Goal: Task Accomplishment & Management: Use online tool/utility

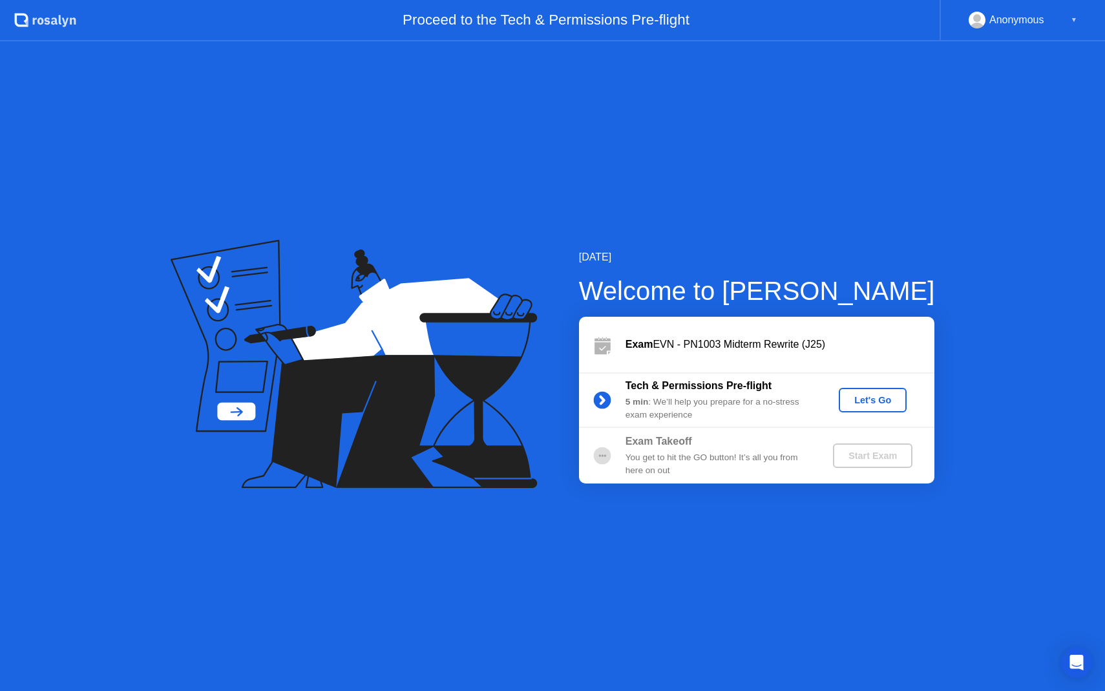
click at [871, 395] on div "Let's Go" at bounding box center [873, 400] width 58 height 10
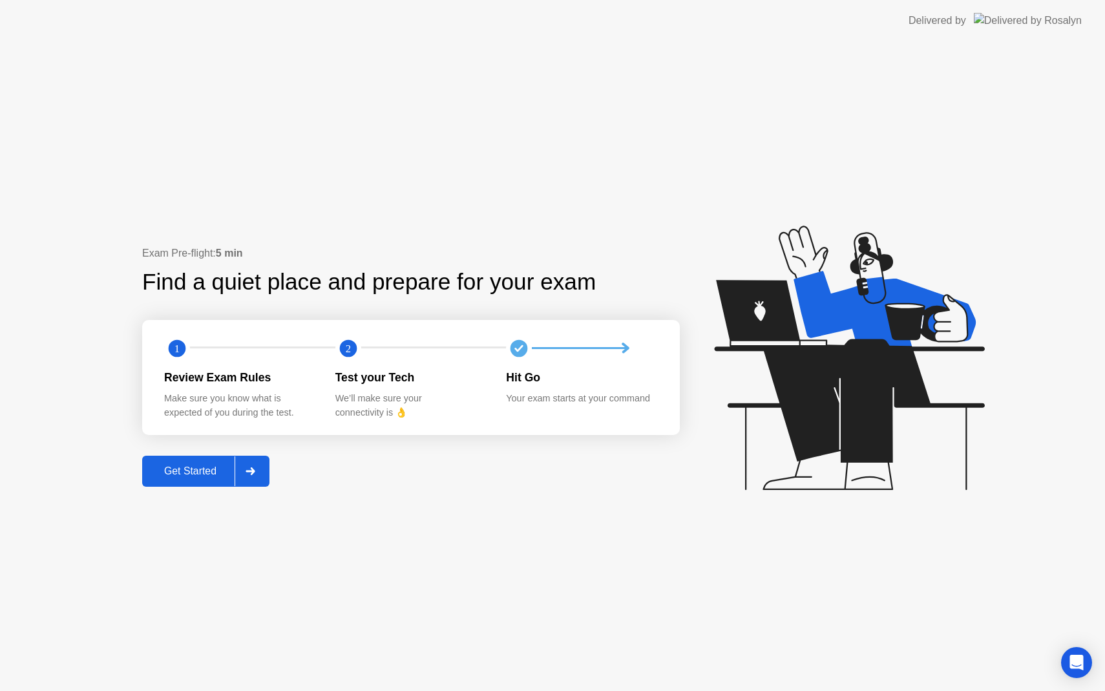
click at [208, 473] on div "Get Started" at bounding box center [190, 471] width 89 height 12
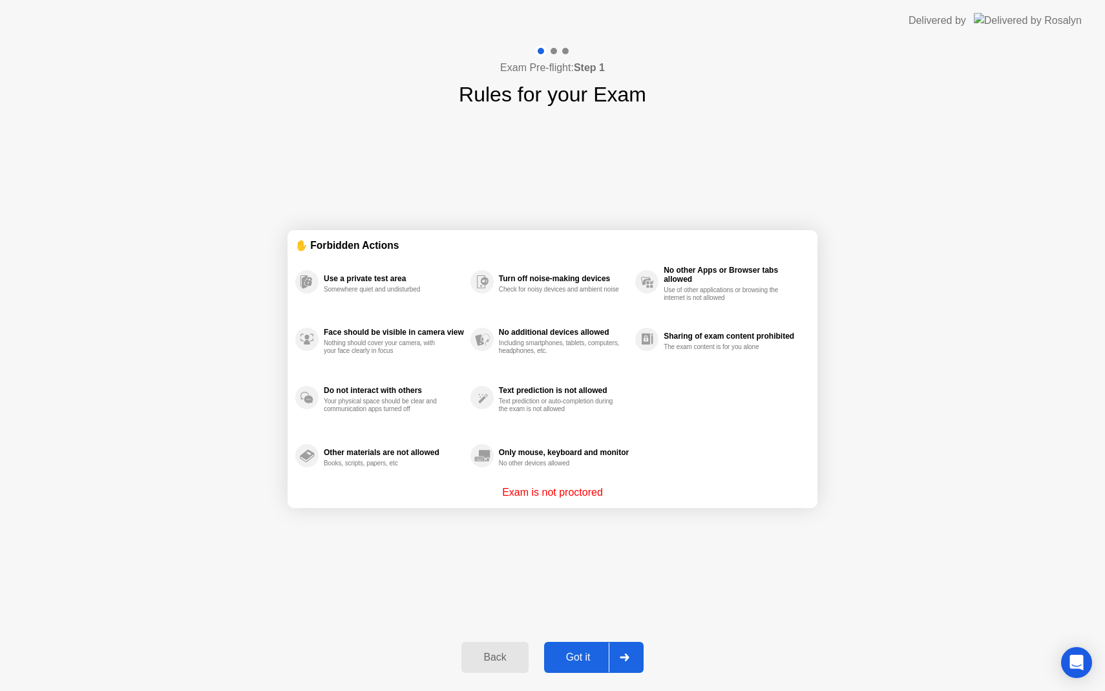
click at [581, 663] on div "Got it" at bounding box center [578, 657] width 61 height 12
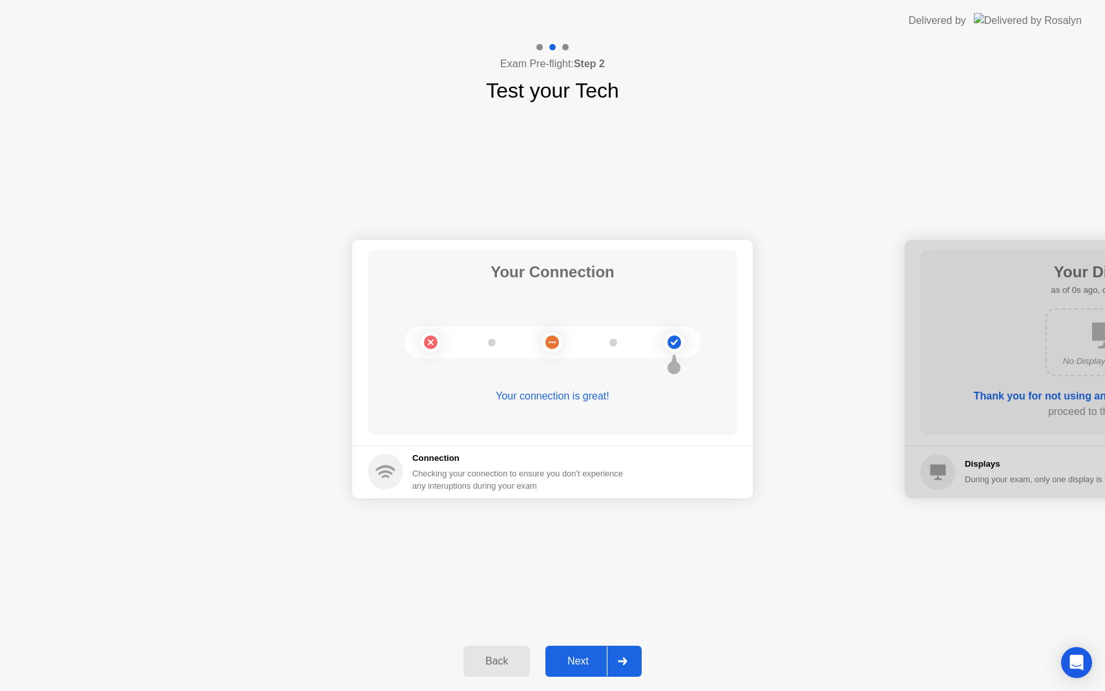
click at [581, 664] on div "Next" at bounding box center [578, 661] width 58 height 12
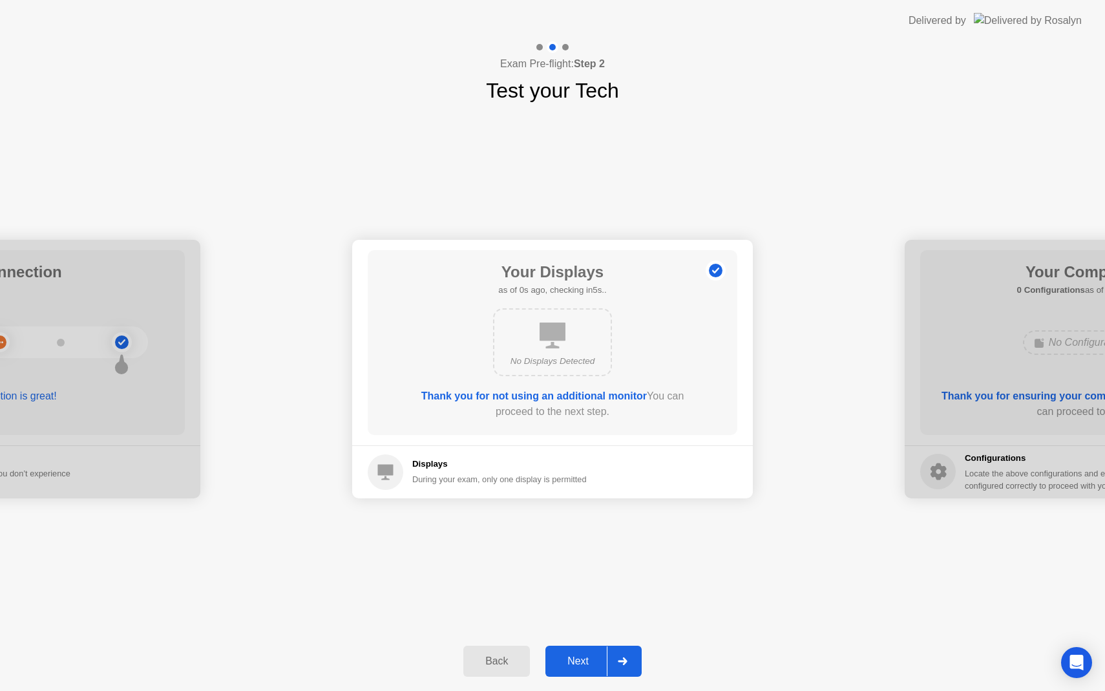
click at [581, 664] on div "Next" at bounding box center [578, 661] width 58 height 12
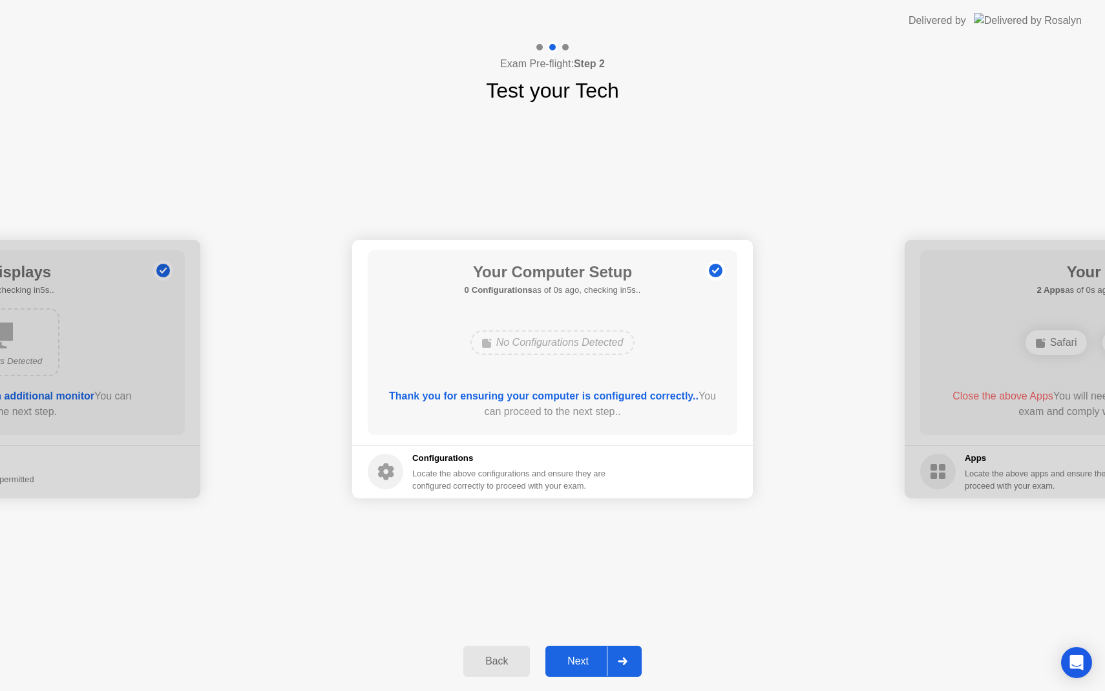
click at [581, 664] on div "Next" at bounding box center [578, 661] width 58 height 12
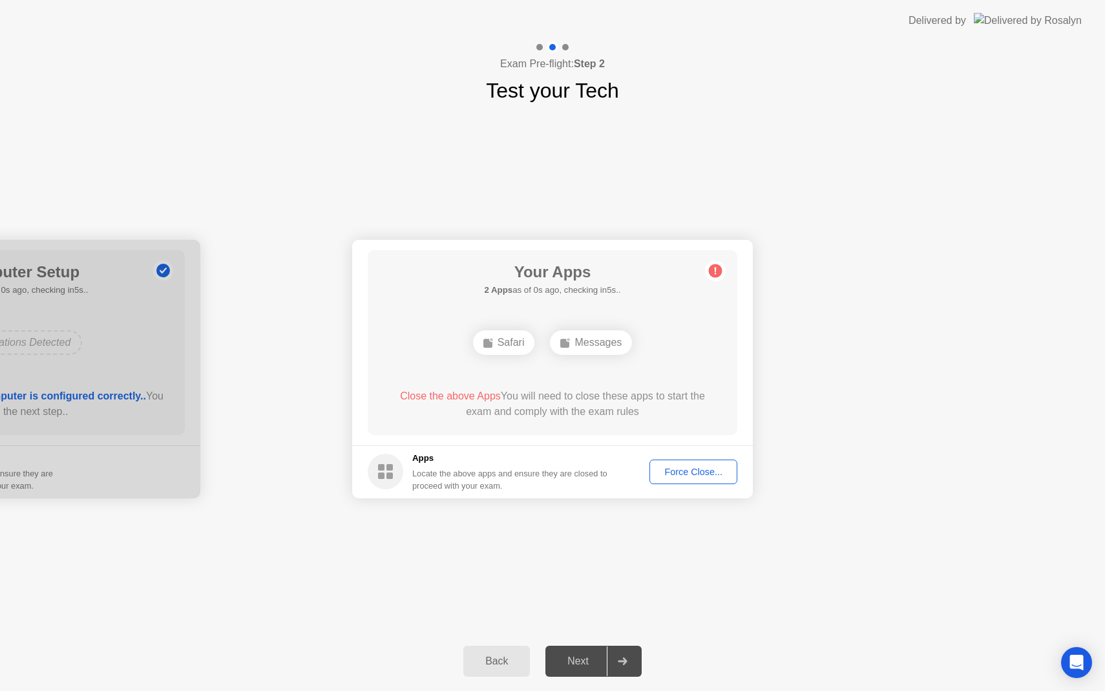
click at [581, 664] on div "Next" at bounding box center [578, 661] width 58 height 12
click at [699, 472] on div "Force Close..." at bounding box center [693, 471] width 79 height 10
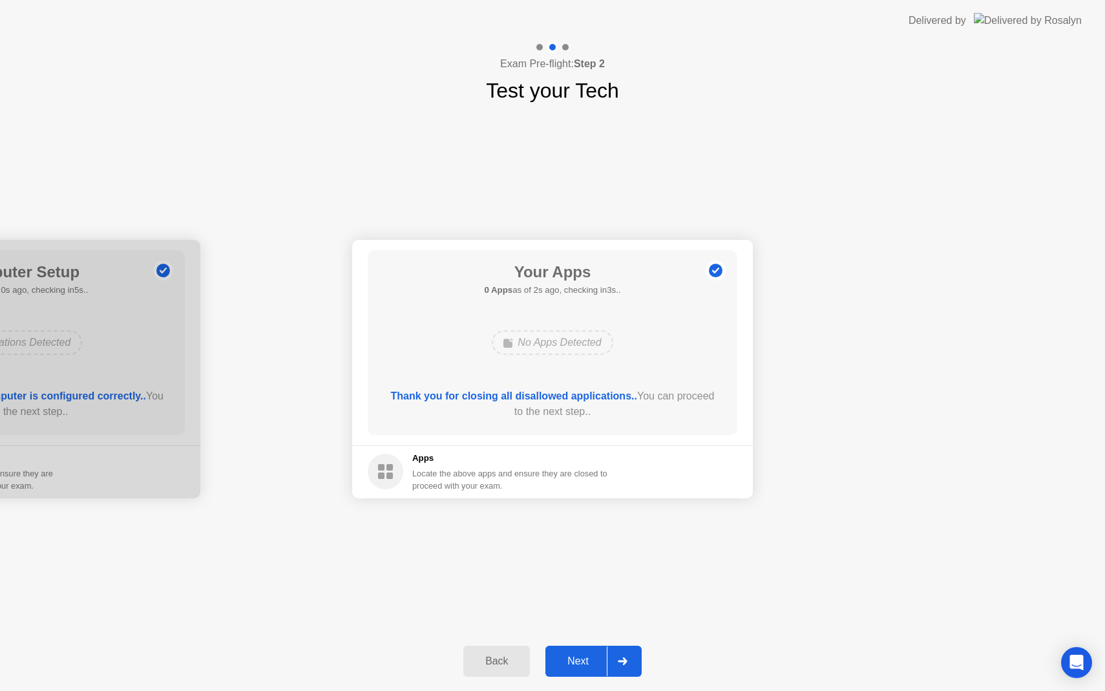
click at [590, 657] on div "Next" at bounding box center [578, 661] width 58 height 12
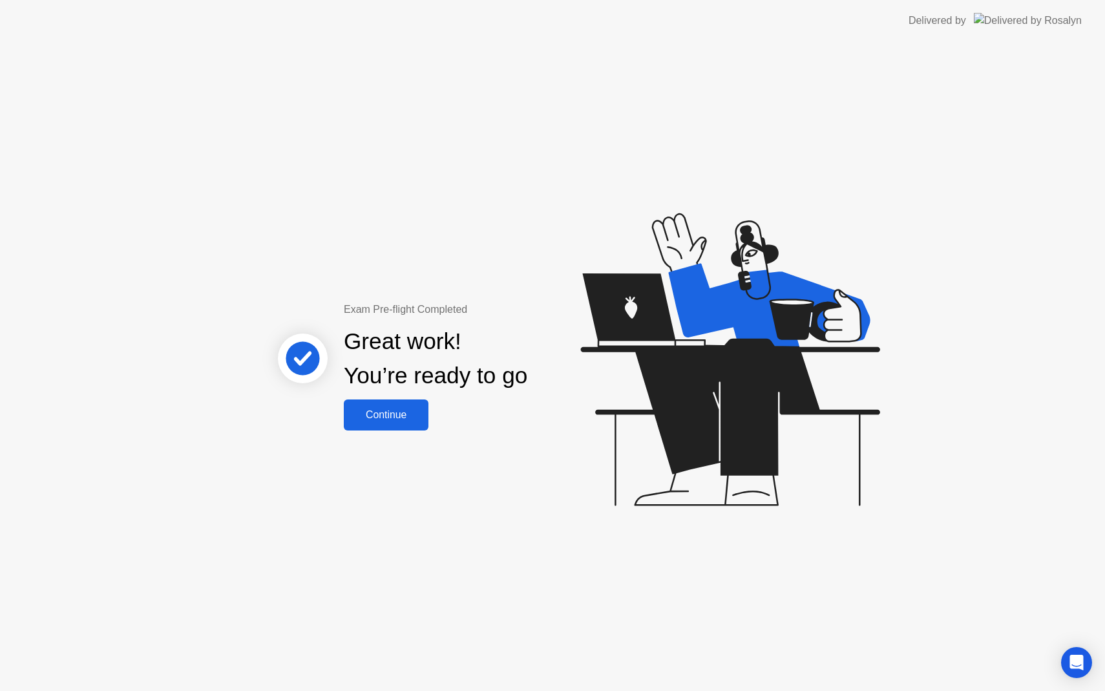
click at [408, 424] on button "Continue" at bounding box center [386, 414] width 85 height 31
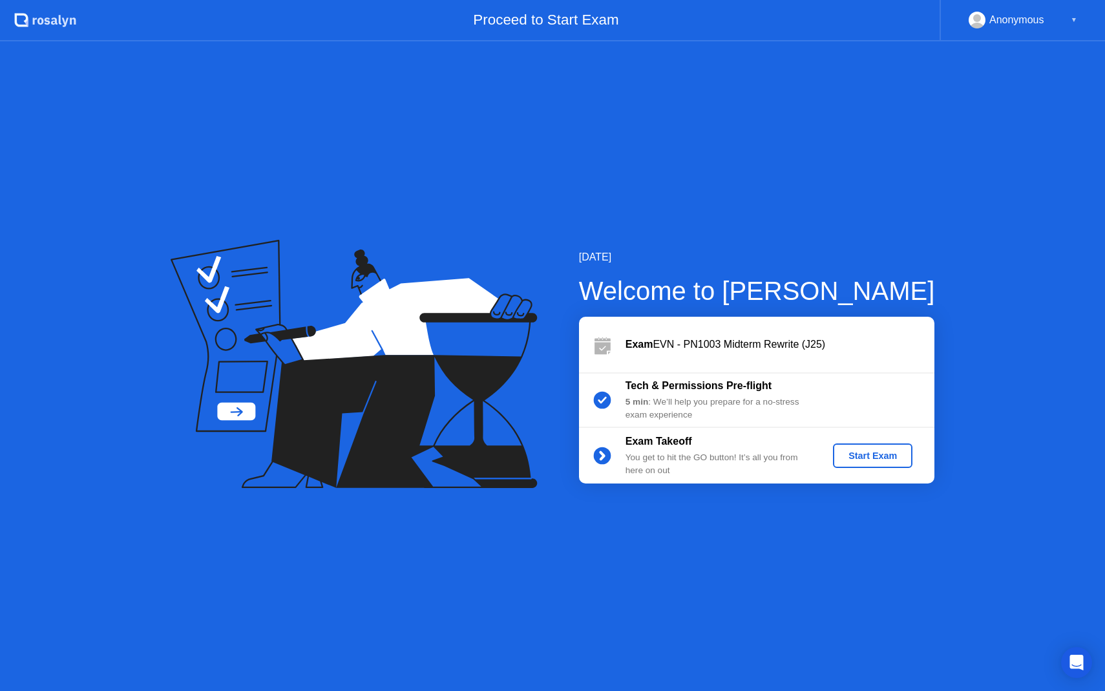
click at [863, 454] on div "Start Exam" at bounding box center [872, 455] width 69 height 10
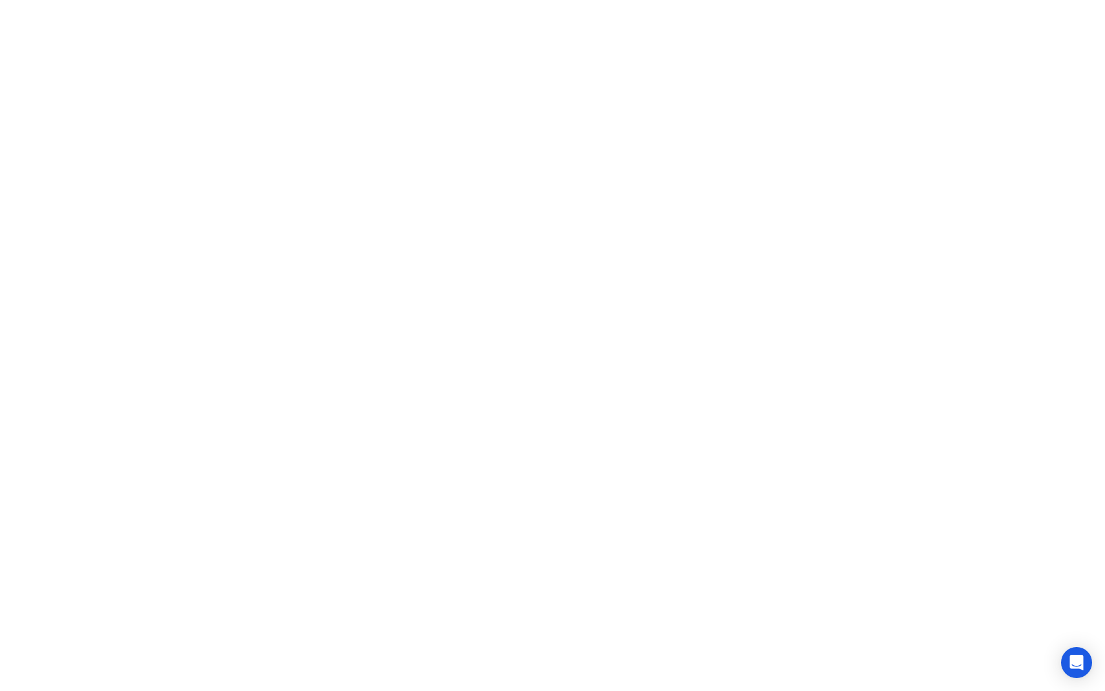
click iframe
click at [996, 660] on div "End Proctoring Session" at bounding box center [998, 655] width 143 height 12
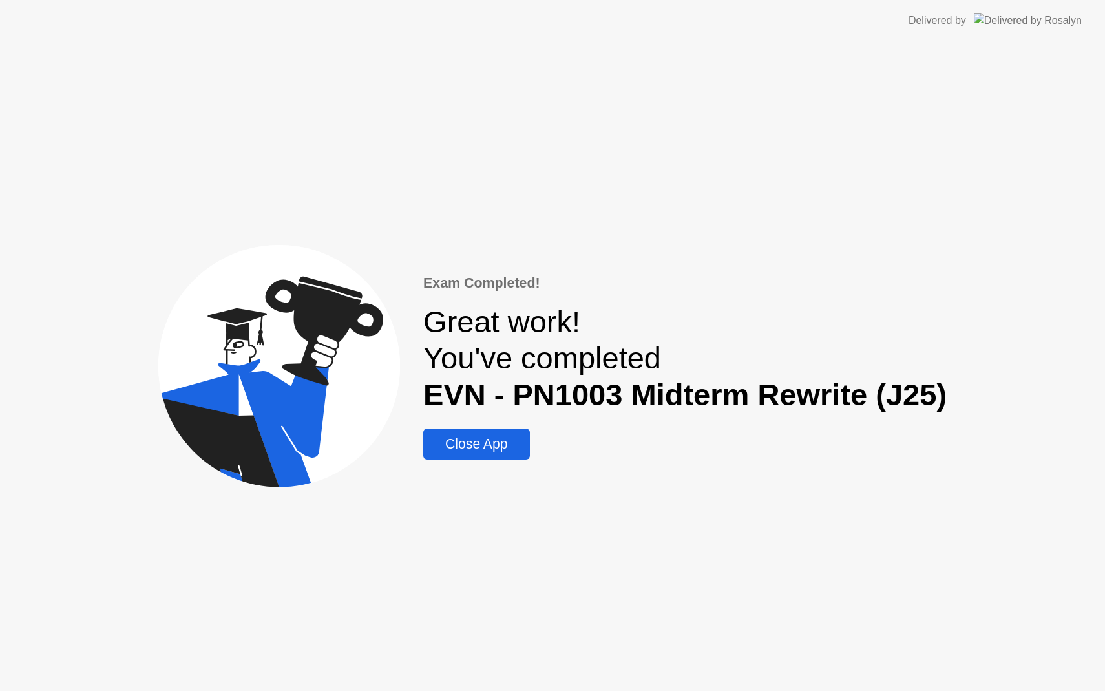
click at [488, 436] on div "Close App" at bounding box center [476, 444] width 98 height 16
